Goal: Navigation & Orientation: Find specific page/section

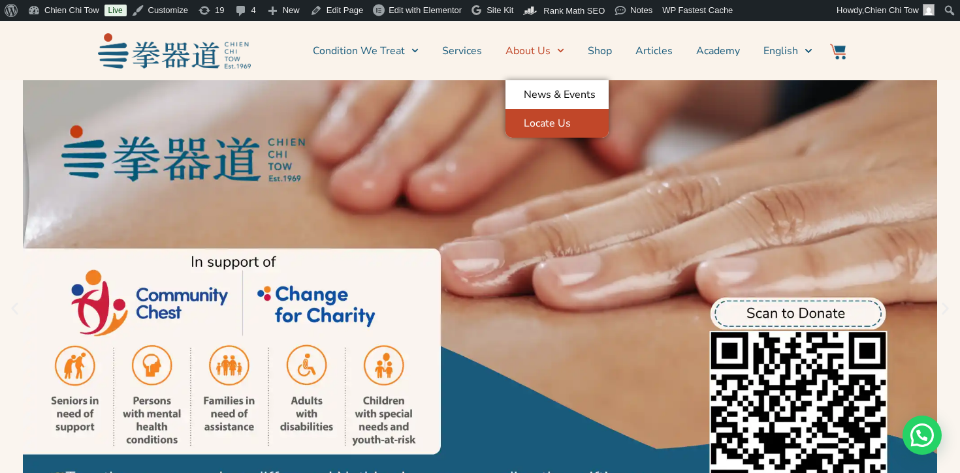
click at [557, 123] on link "Locate Us" at bounding box center [556, 123] width 103 height 29
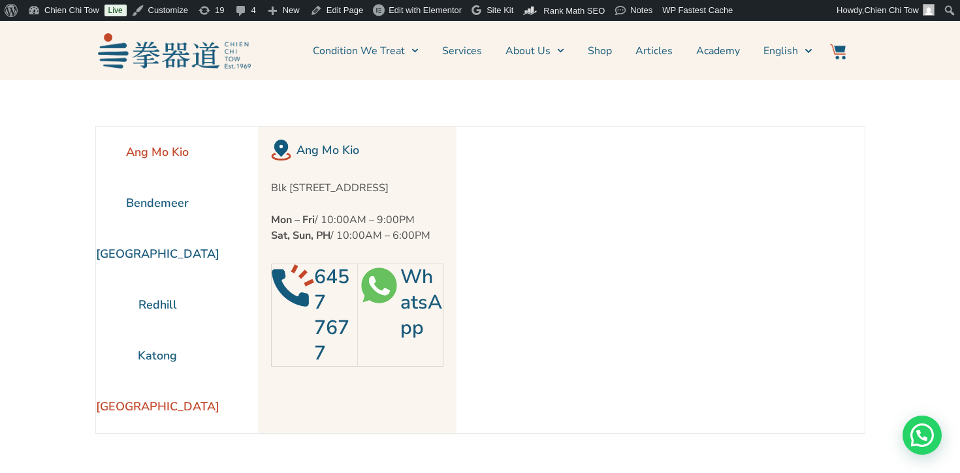
click at [153, 416] on li "[GEOGRAPHIC_DATA]" at bounding box center [157, 406] width 123 height 51
click at [140, 410] on li "[GEOGRAPHIC_DATA]" at bounding box center [157, 406] width 123 height 51
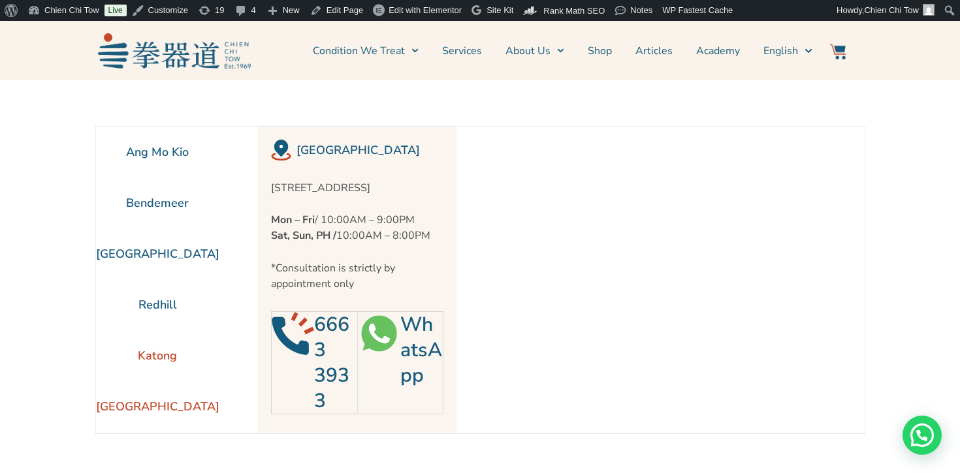
click at [180, 346] on li "Katong" at bounding box center [157, 355] width 123 height 51
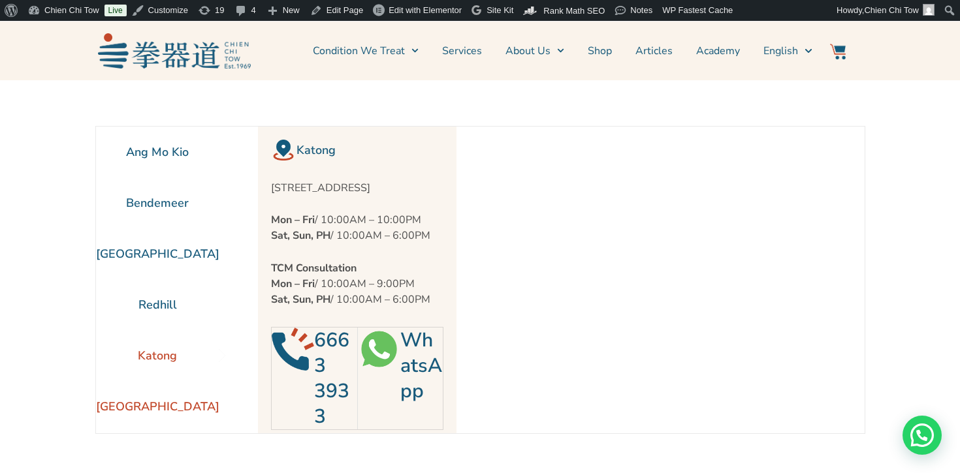
click at [171, 421] on li "[GEOGRAPHIC_DATA]" at bounding box center [157, 406] width 123 height 51
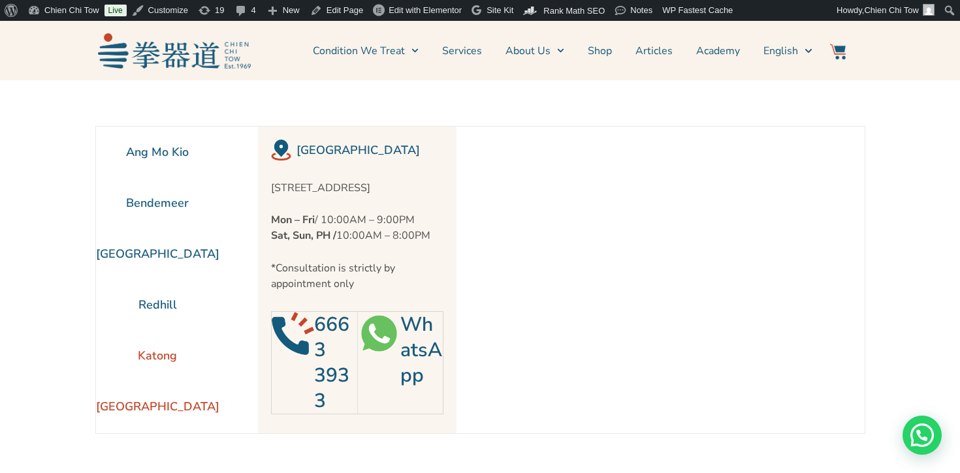
click at [160, 350] on li "Katong" at bounding box center [157, 355] width 123 height 51
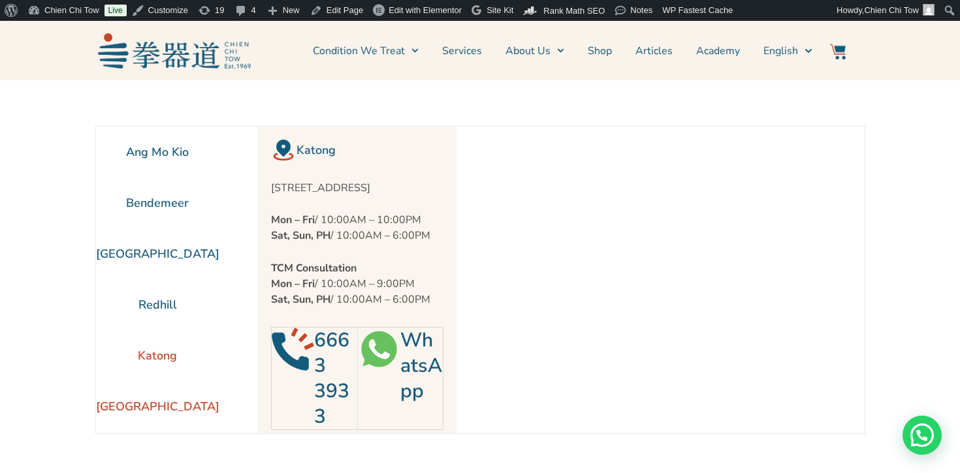
click at [161, 406] on li "[GEOGRAPHIC_DATA]" at bounding box center [157, 406] width 123 height 51
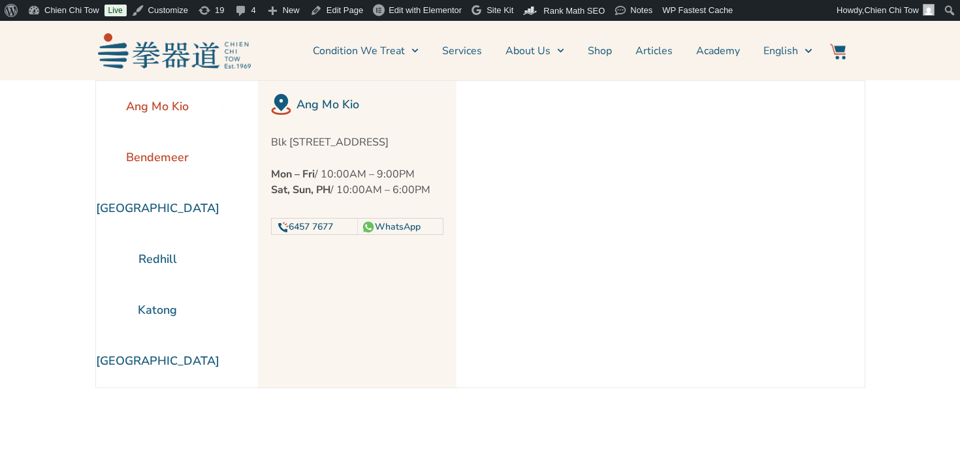
click at [178, 140] on li "Bendemeer" at bounding box center [157, 157] width 123 height 51
click at [170, 283] on li "Redhill" at bounding box center [157, 259] width 123 height 51
click at [163, 355] on li "[GEOGRAPHIC_DATA]" at bounding box center [157, 361] width 123 height 51
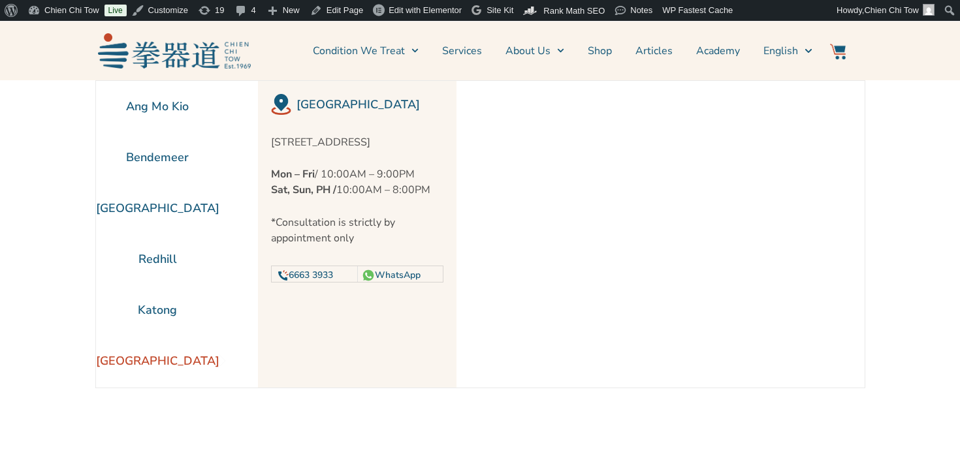
click at [173, 387] on div "Ang Mo Kio Bendemeer [GEOGRAPHIC_DATA] [GEOGRAPHIC_DATA] [GEOGRAPHIC_DATA] [GEO…" at bounding box center [157, 234] width 123 height 307
click at [174, 370] on li "[GEOGRAPHIC_DATA]" at bounding box center [157, 361] width 123 height 51
click at [172, 311] on li "Katong" at bounding box center [157, 310] width 123 height 51
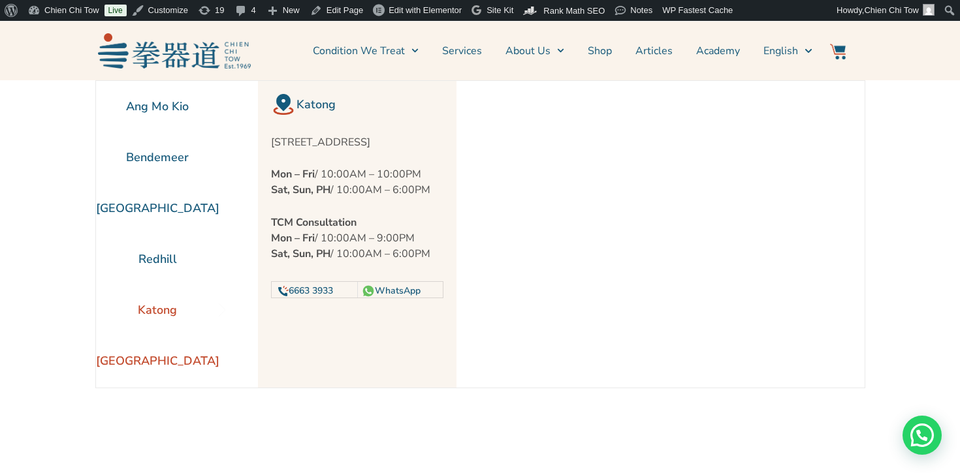
click at [165, 365] on li "[GEOGRAPHIC_DATA]" at bounding box center [157, 361] width 123 height 51
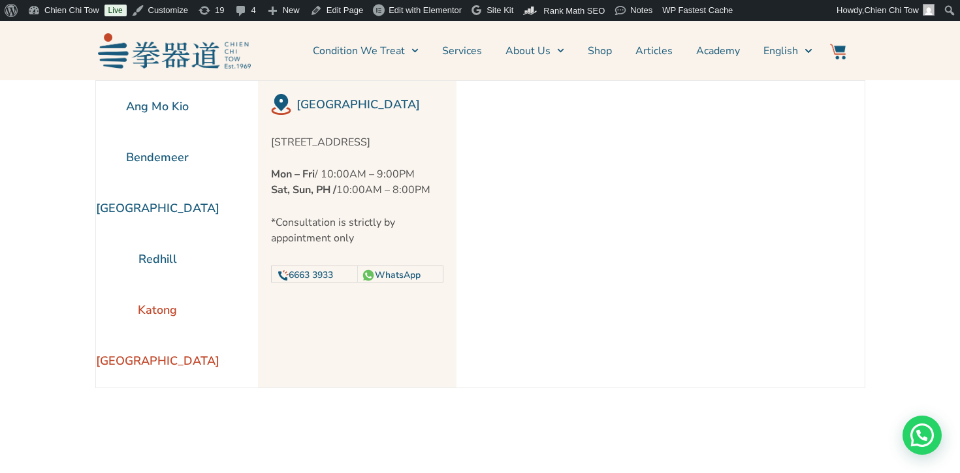
click at [157, 307] on li "Katong" at bounding box center [157, 310] width 123 height 51
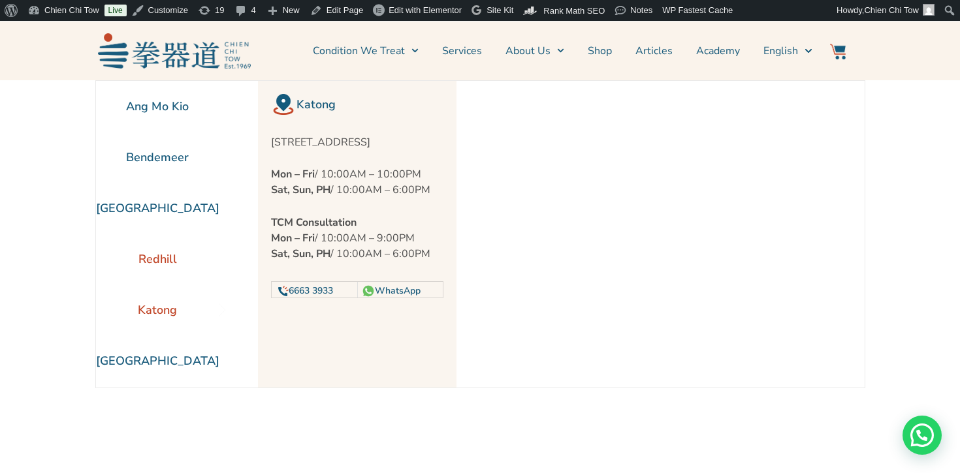
click at [148, 238] on li "Redhill" at bounding box center [157, 259] width 123 height 51
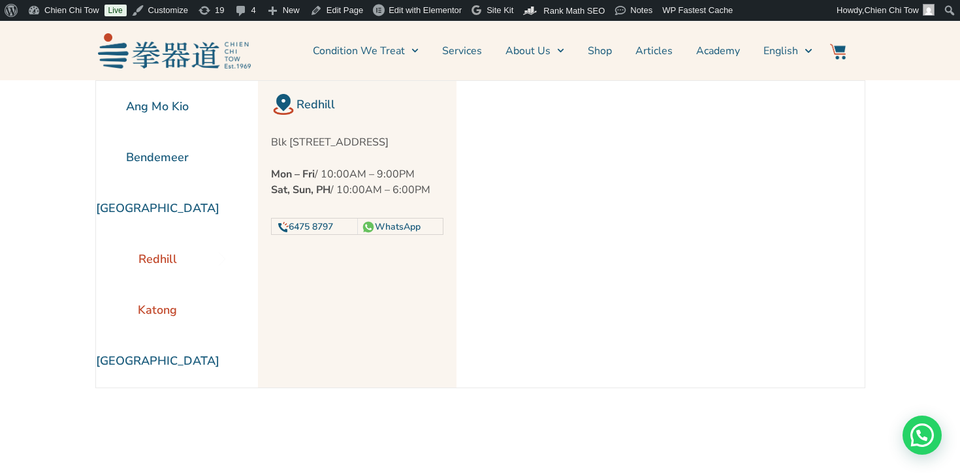
click at [142, 326] on li "Katong" at bounding box center [157, 310] width 123 height 51
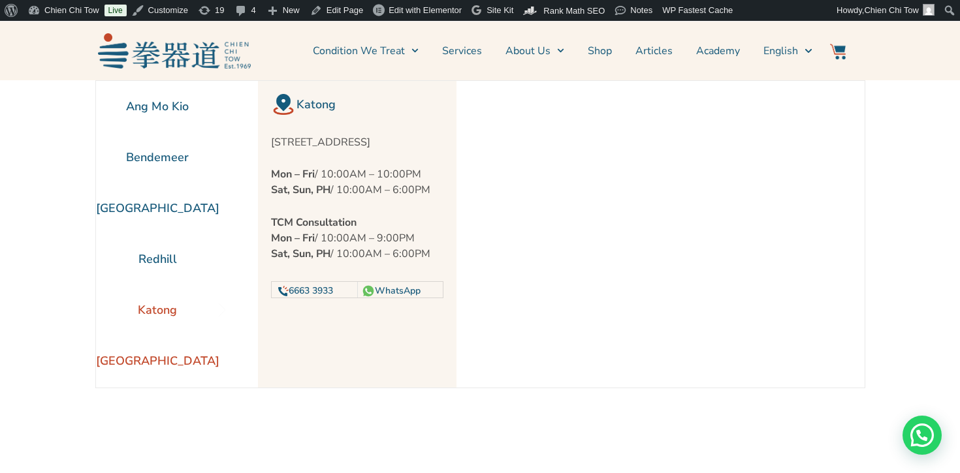
click at [155, 374] on li "[GEOGRAPHIC_DATA]" at bounding box center [157, 361] width 123 height 51
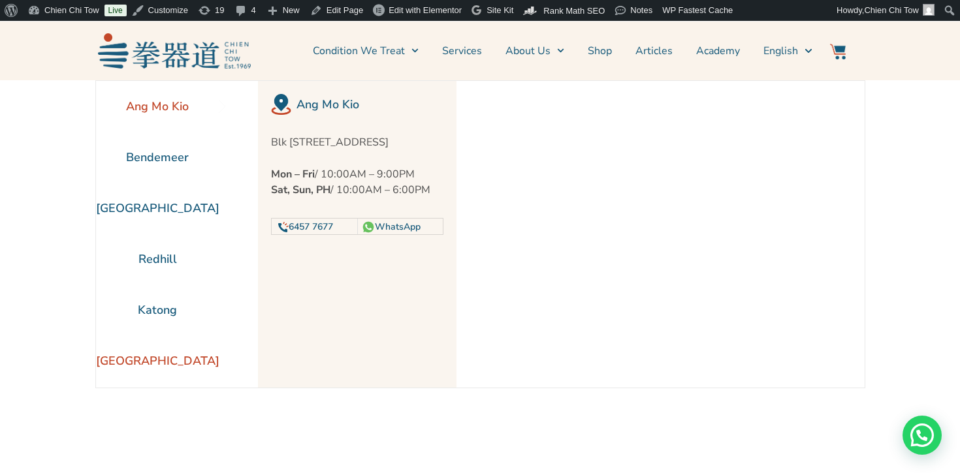
click at [142, 367] on li "[GEOGRAPHIC_DATA]" at bounding box center [157, 361] width 123 height 51
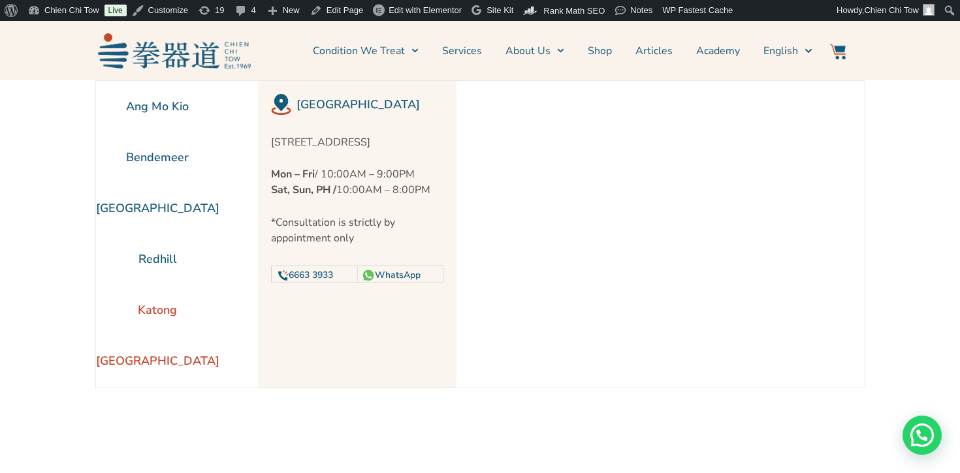
click at [154, 297] on li "Katong" at bounding box center [157, 310] width 123 height 51
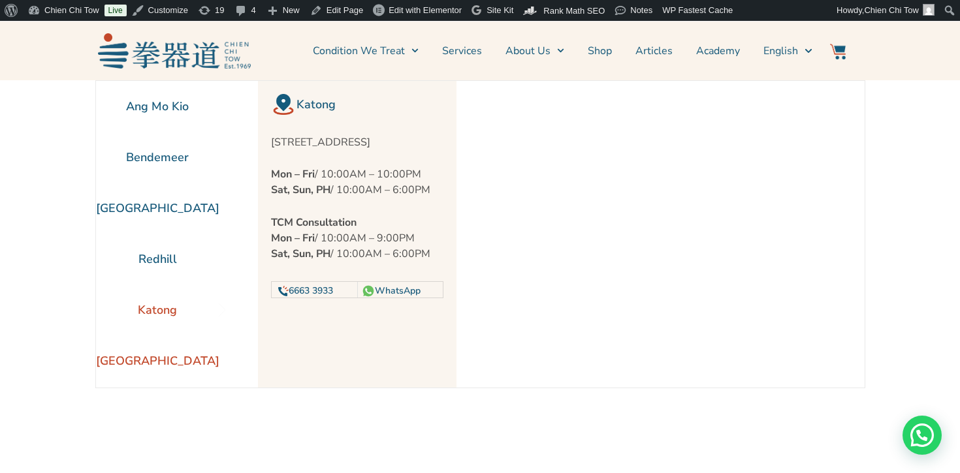
click at [159, 355] on li "[GEOGRAPHIC_DATA]" at bounding box center [157, 361] width 123 height 51
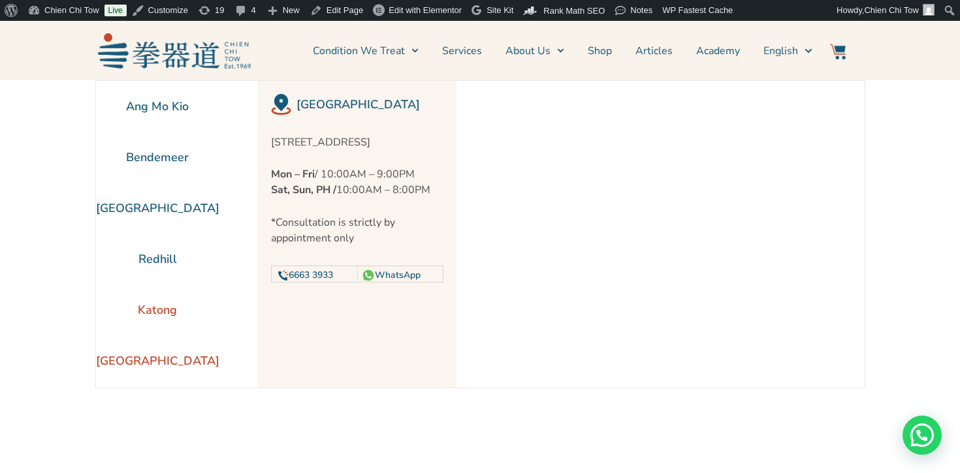
click at [155, 307] on li "Katong" at bounding box center [157, 310] width 123 height 51
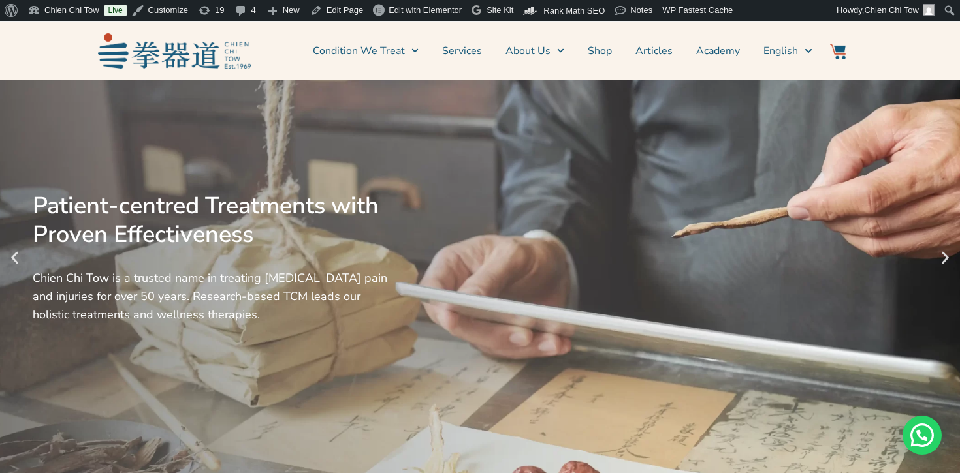
scroll to position [52, 0]
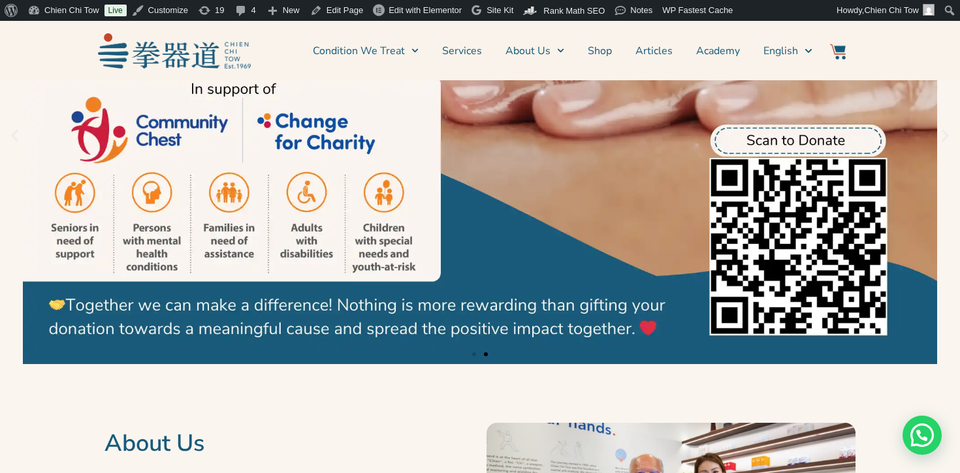
scroll to position [176, 0]
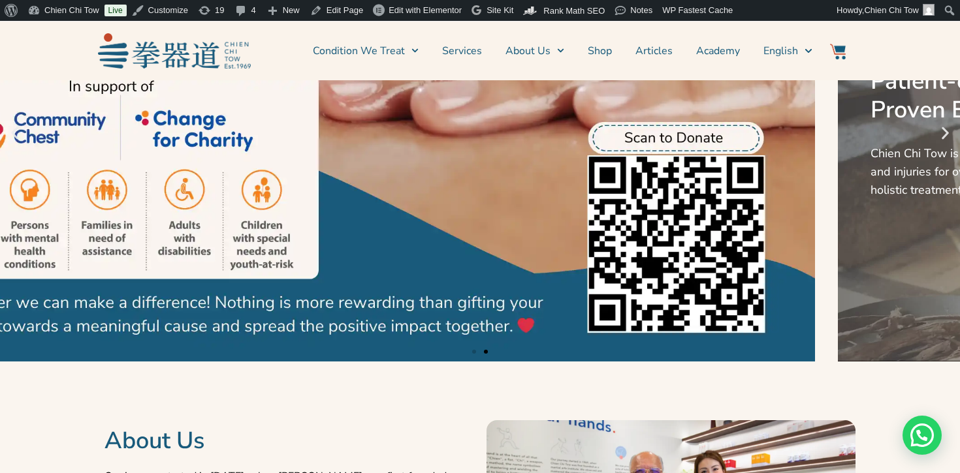
click at [119, 241] on link "2 / 2" at bounding box center [358, 133] width 960 height 457
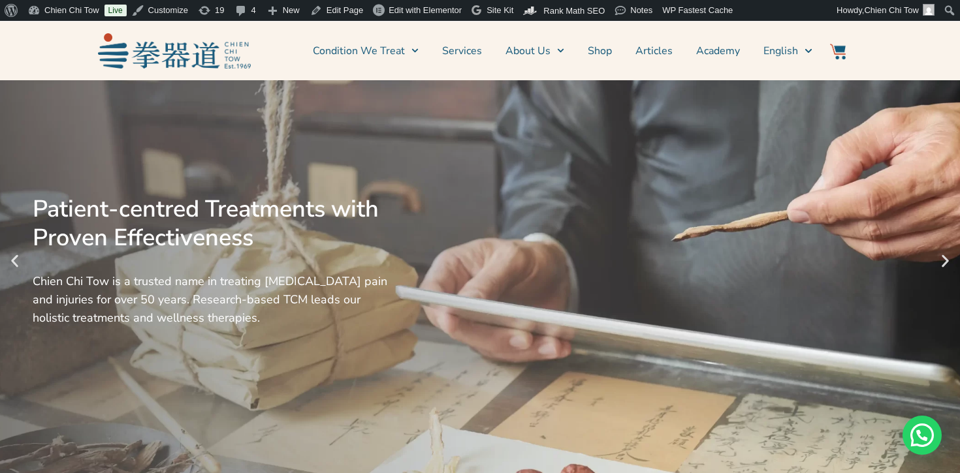
scroll to position [52, 0]
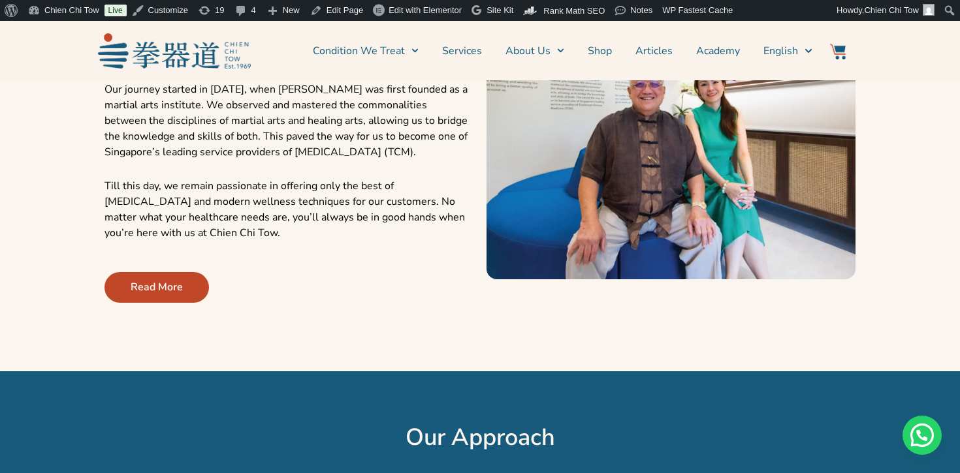
scroll to position [505, 0]
